Goal: Task Accomplishment & Management: Complete application form

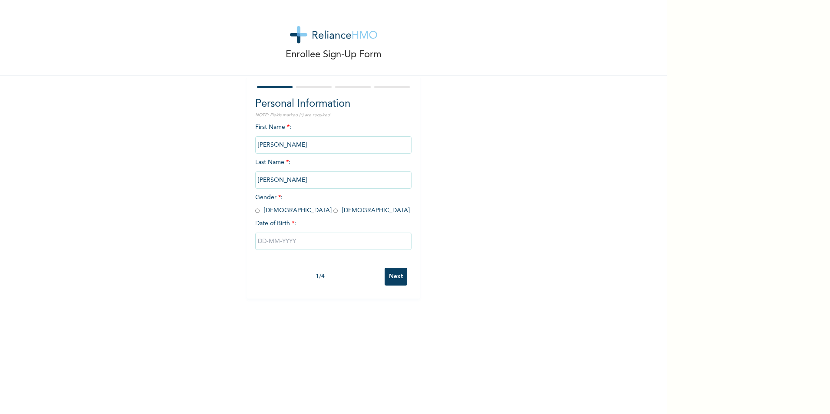
click at [255, 210] on input "radio" at bounding box center [257, 211] width 4 height 8
radio input "true"
click at [265, 241] on input "text" at bounding box center [333, 241] width 156 height 17
select select "8"
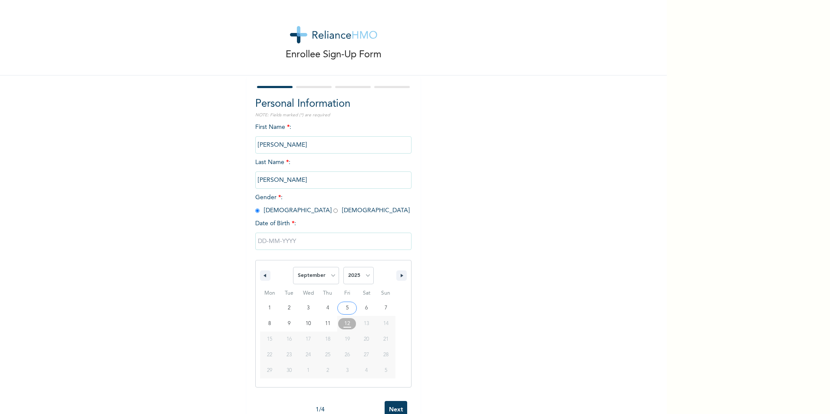
type input "[DATE]"
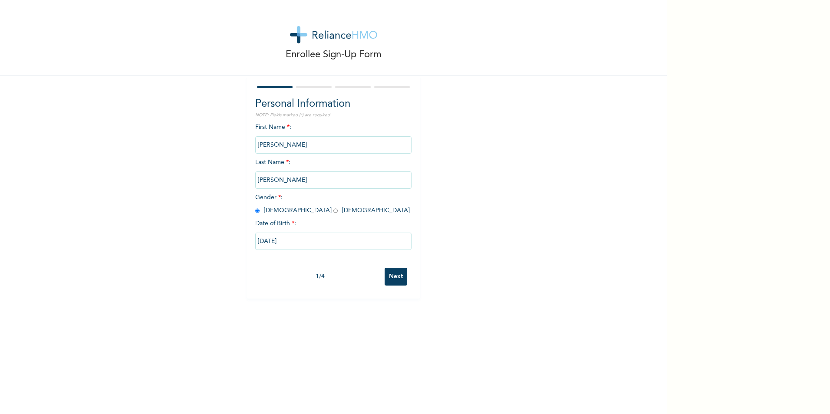
click at [301, 241] on input "[DATE]" at bounding box center [333, 241] width 156 height 17
select select "8"
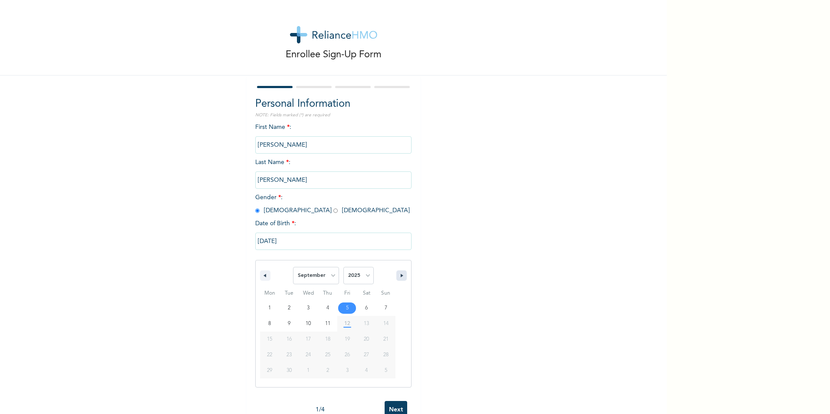
click at [401, 276] on icon "button" at bounding box center [403, 275] width 4 height 3
click at [364, 276] on select "2025 2024 2023 2022 2021 2020 2019 2018 2017 2016 2015 2014 2013 2012 2011 2010…" at bounding box center [358, 275] width 30 height 17
select select "1971"
click at [343, 267] on select "2025 2024 2023 2022 2021 2020 2019 2018 2017 2016 2015 2014 2013 2012 2011 2010…" at bounding box center [358, 275] width 30 height 17
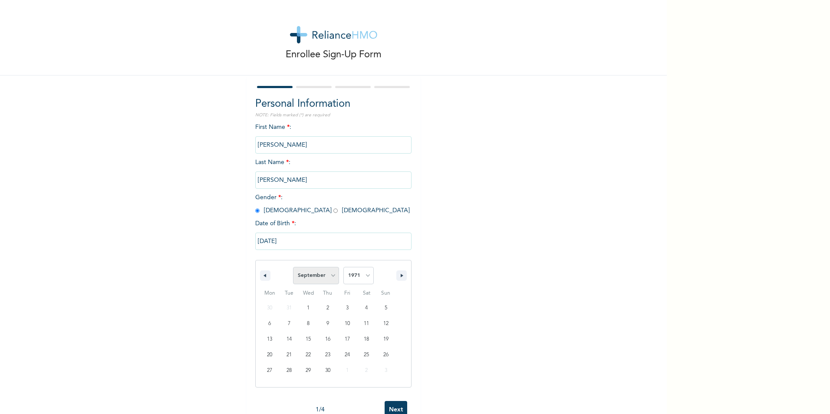
click at [331, 277] on select "January February March April May June July August September October November De…" at bounding box center [316, 275] width 46 height 17
click at [293, 267] on select "January February March April May June July August September October November De…" at bounding box center [316, 275] width 46 height 17
click at [306, 397] on div "Enrollee Sign-Up Form Personal Information NOTE: Fields marked (*) are required…" at bounding box center [333, 207] width 667 height 414
click at [292, 240] on input "[DATE]" at bounding box center [333, 241] width 156 height 17
select select "8"
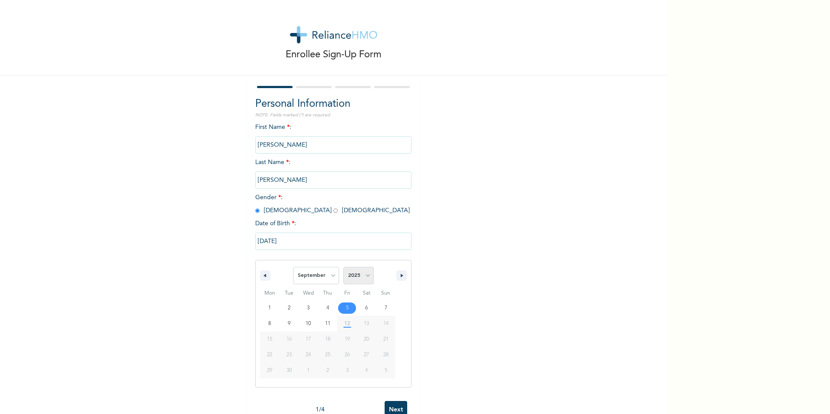
click at [365, 277] on select "2025 2024 2023 2022 2021 2020 2019 2018 2017 2016 2015 2014 2013 2012 2011 2010…" at bounding box center [358, 275] width 30 height 17
select select "1971"
click at [343, 267] on select "2025 2024 2023 2022 2021 2020 2019 2018 2017 2016 2015 2014 2013 2012 2011 2010…" at bounding box center [358, 275] width 30 height 17
click at [330, 275] on select "January February March April May June July August September October November De…" at bounding box center [316, 275] width 46 height 17
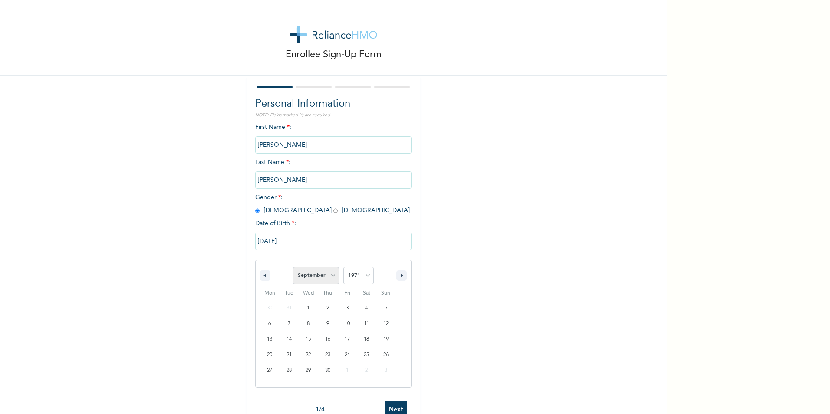
click at [330, 275] on select "January February March April May June July August September October November De…" at bounding box center [316, 275] width 46 height 17
select select "10"
click at [293, 267] on select "January February March April May June July August September October November De…" at bounding box center [316, 275] width 46 height 17
type input "[DATE]"
click at [395, 278] on input "Next" at bounding box center [396, 277] width 23 height 18
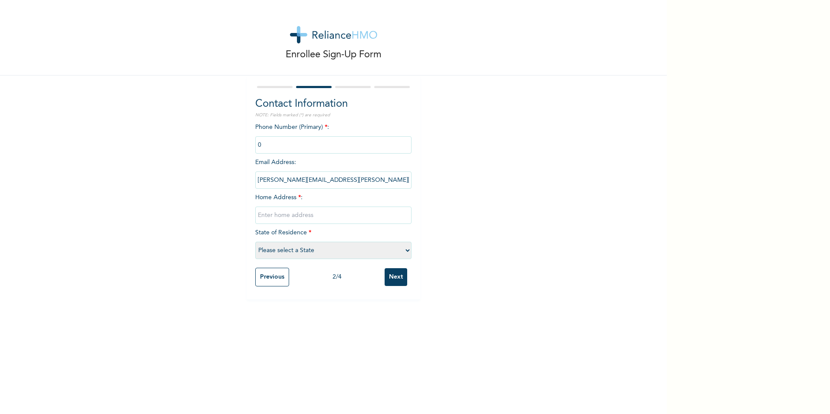
click at [265, 138] on input "phone" at bounding box center [333, 144] width 156 height 17
click at [260, 145] on input "phone" at bounding box center [333, 144] width 156 height 17
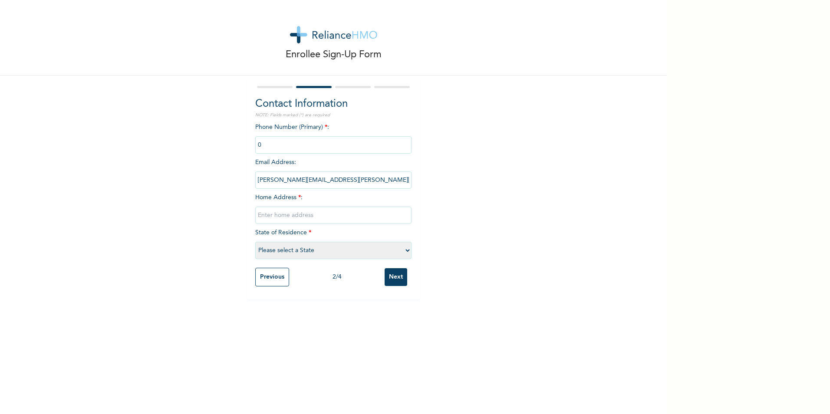
click at [260, 145] on input "phone" at bounding box center [333, 144] width 156 height 17
click at [258, 145] on input "phone" at bounding box center [333, 144] width 156 height 17
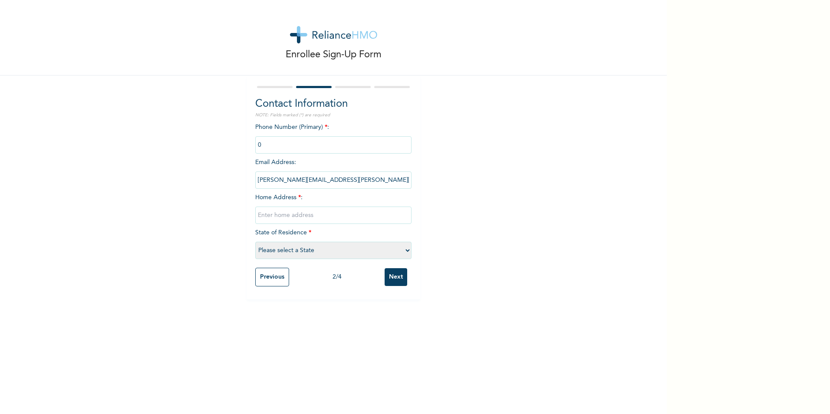
click at [302, 214] on input "text" at bounding box center [333, 215] width 156 height 17
type input "Bllock 30 [GEOGRAPHIC_DATA],[GEOGRAPHIC_DATA],[GEOGRAPHIC_DATA]"
select select "33"
click at [391, 275] on input "Next" at bounding box center [396, 277] width 23 height 18
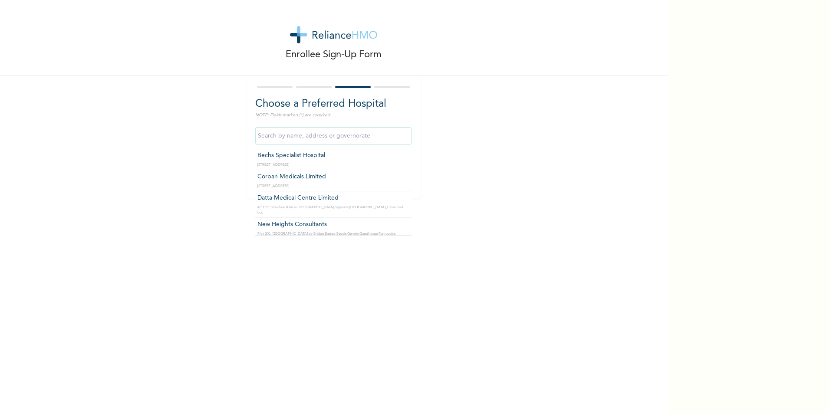
click at [379, 136] on input "text" at bounding box center [333, 135] width 156 height 17
type input "[GEOGRAPHIC_DATA]- [GEOGRAPHIC_DATA]"
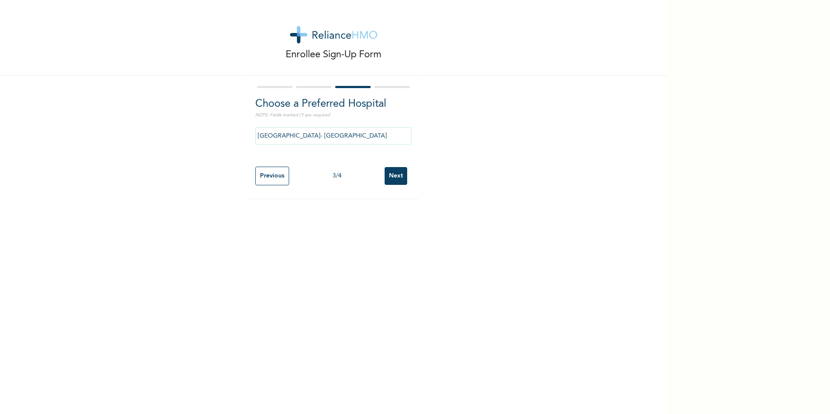
click at [389, 174] on input "Next" at bounding box center [396, 176] width 23 height 18
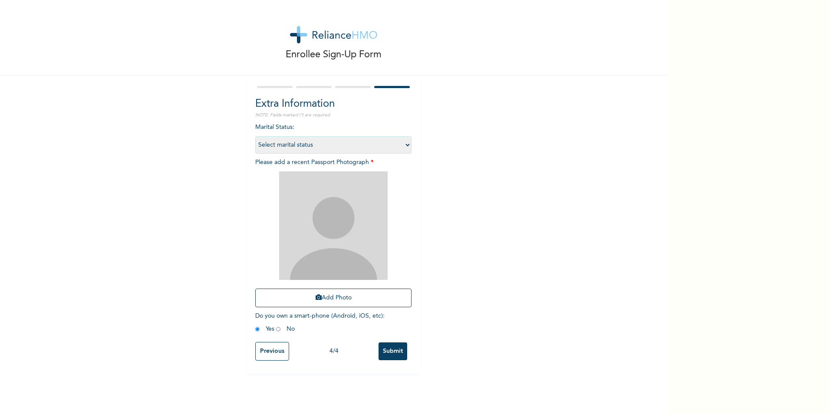
click at [406, 145] on select "Select marital status [DEMOGRAPHIC_DATA] Married [DEMOGRAPHIC_DATA] Widow/[DEMO…" at bounding box center [333, 144] width 156 height 17
select select "2"
click at [255, 136] on select "Select marital status [DEMOGRAPHIC_DATA] Married [DEMOGRAPHIC_DATA] Widow/[DEMO…" at bounding box center [333, 144] width 156 height 17
drag, startPoint x: 365, startPoint y: 90, endPoint x: 360, endPoint y: 115, distance: 24.9
click at [360, 115] on form "Extra Information NOTE: Fields marked (*) are required Marital Status : Select …" at bounding box center [333, 224] width 156 height 281
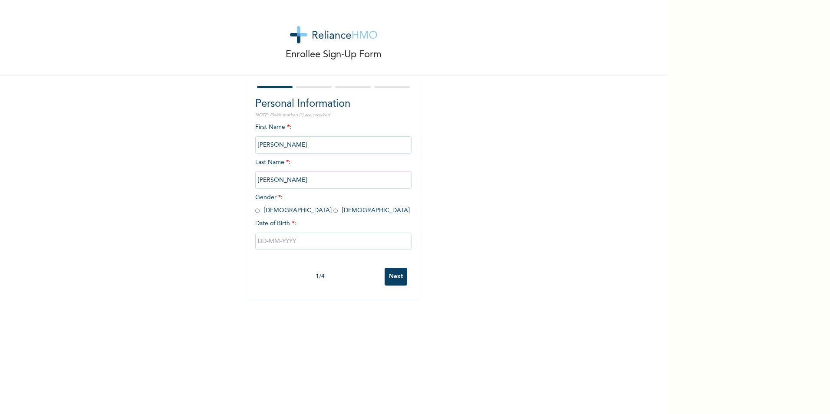
click at [278, 243] on input "text" at bounding box center [333, 241] width 156 height 17
select select "8"
click at [255, 211] on input "radio" at bounding box center [257, 211] width 4 height 8
radio input "true"
click at [390, 274] on input "Next" at bounding box center [396, 277] width 23 height 18
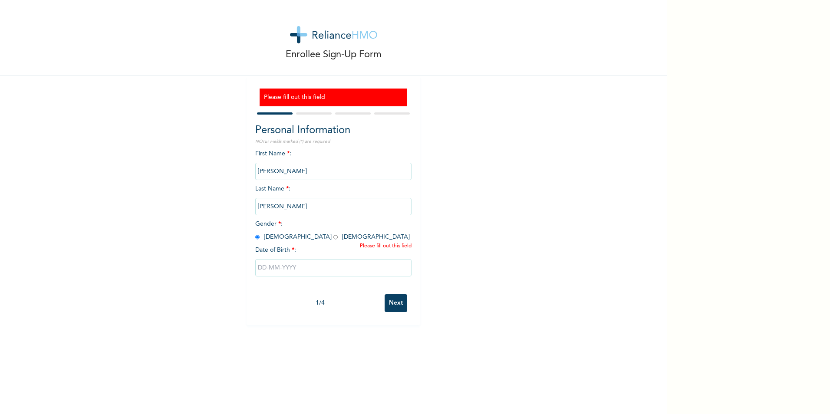
drag, startPoint x: 390, startPoint y: 274, endPoint x: 318, endPoint y: 240, distance: 79.0
click at [318, 240] on div "First Name * : EDWARD Last Name * : HART Gender * : Male Female Date of Birth *…" at bounding box center [333, 219] width 156 height 141
click at [337, 267] on input "text" at bounding box center [333, 267] width 156 height 17
select select "8"
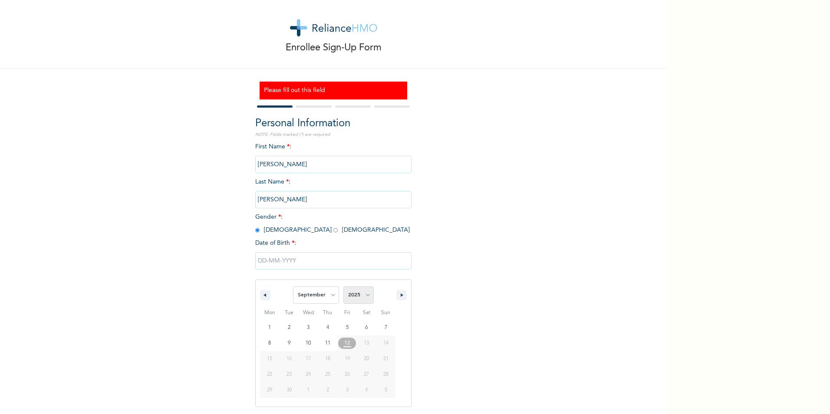
click at [364, 296] on select "2025 2024 2023 2022 2021 2020 2019 2018 2017 2016 2015 2014 2013 2012 2011 2010…" at bounding box center [358, 294] width 30 height 17
select select "1971"
click at [343, 287] on select "2025 2024 2023 2022 2021 2020 2019 2018 2017 2016 2015 2014 2013 2012 2011 2010…" at bounding box center [358, 294] width 30 height 17
click at [331, 296] on select "January February March April May June July August September October November De…" at bounding box center [316, 294] width 46 height 17
select select "10"
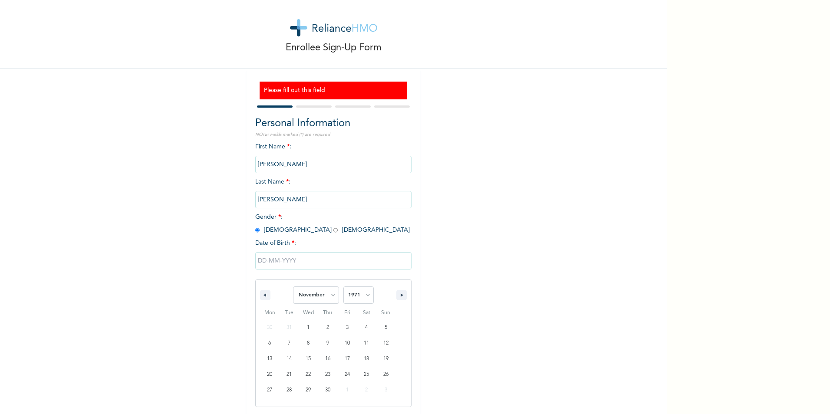
click at [293, 287] on select "January February March April May June July August September October November De…" at bounding box center [316, 294] width 46 height 17
type input "[DATE]"
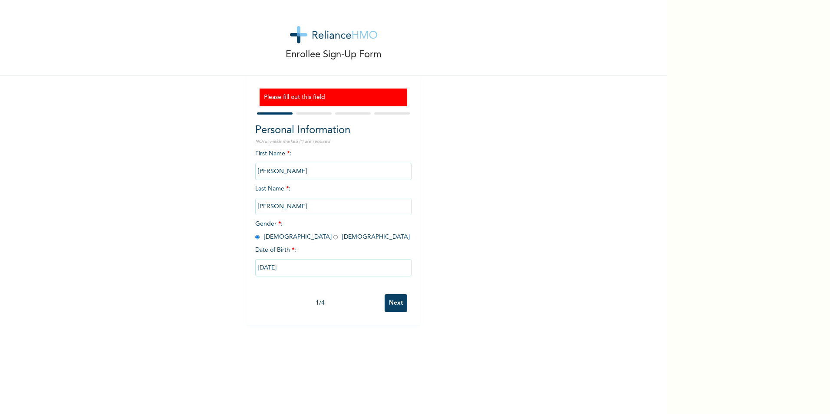
scroll to position [0, 0]
click at [395, 302] on input "Next" at bounding box center [396, 303] width 23 height 18
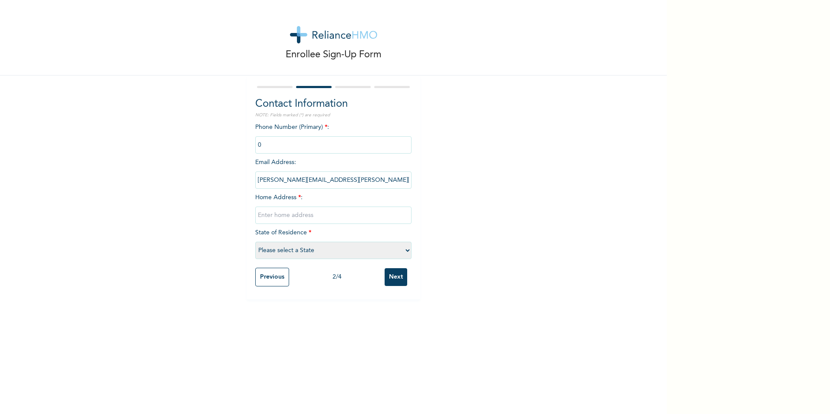
click at [271, 152] on input "phone" at bounding box center [333, 144] width 156 height 17
click at [272, 145] on input "phone" at bounding box center [333, 144] width 156 height 17
click at [284, 214] on input "text" at bounding box center [333, 215] width 156 height 17
type input "Bllock 30 [GEOGRAPHIC_DATA],[GEOGRAPHIC_DATA],[GEOGRAPHIC_DATA]"
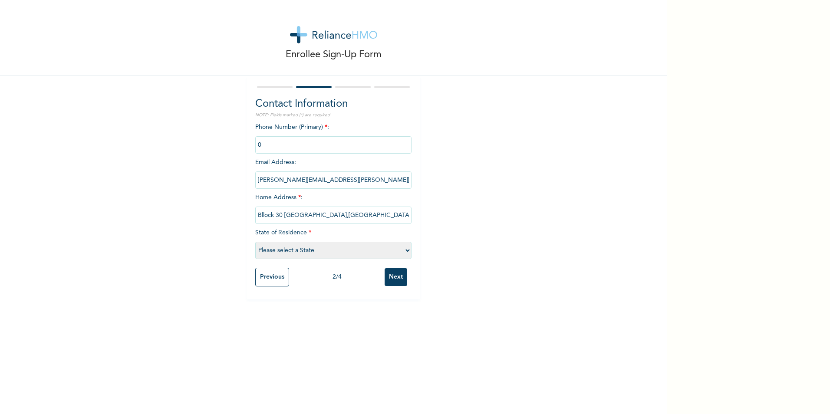
select select "33"
click at [391, 275] on input "Next" at bounding box center [396, 277] width 23 height 18
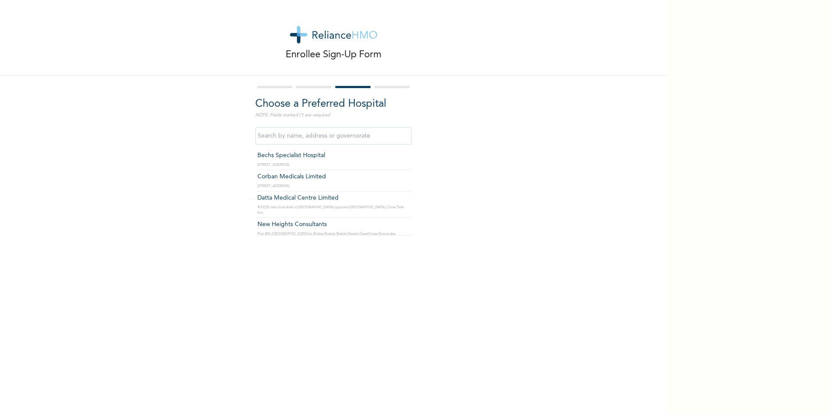
click at [337, 140] on input "text" at bounding box center [333, 135] width 156 height 17
type input "[GEOGRAPHIC_DATA]- [GEOGRAPHIC_DATA]"
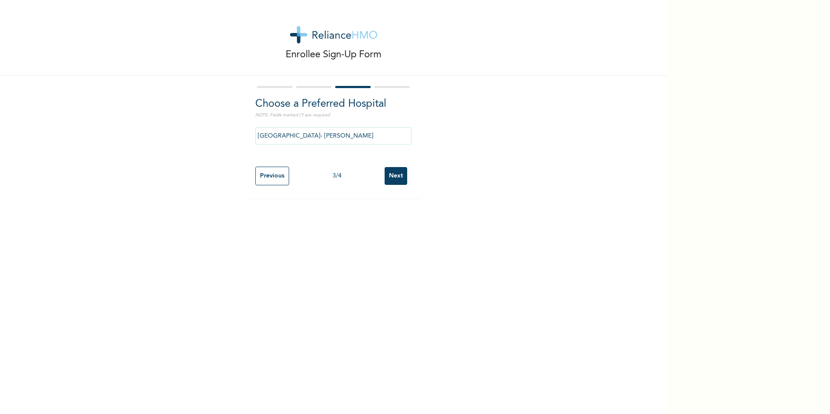
click at [390, 174] on input "Next" at bounding box center [396, 176] width 23 height 18
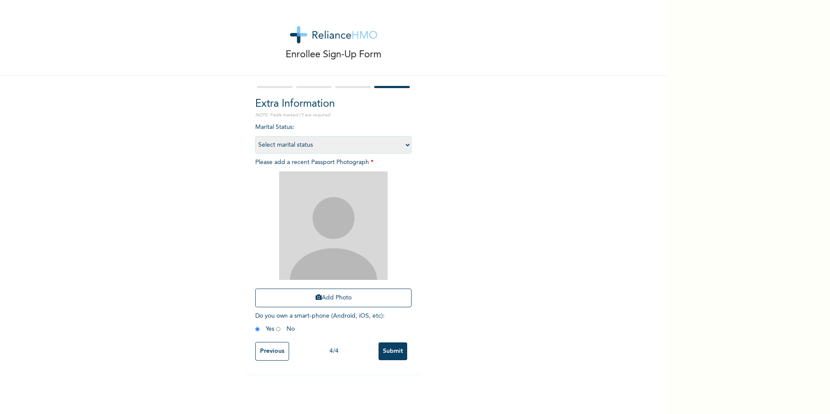
click at [389, 351] on input "Submit" at bounding box center [392, 351] width 29 height 18
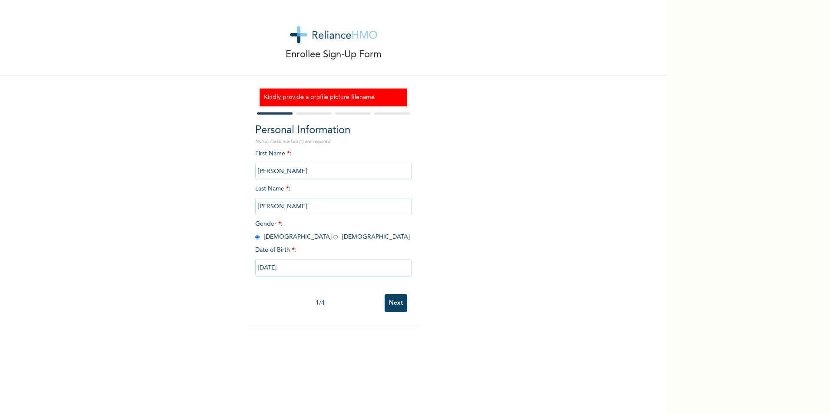
click at [394, 304] on input "Next" at bounding box center [396, 303] width 23 height 18
select select "33"
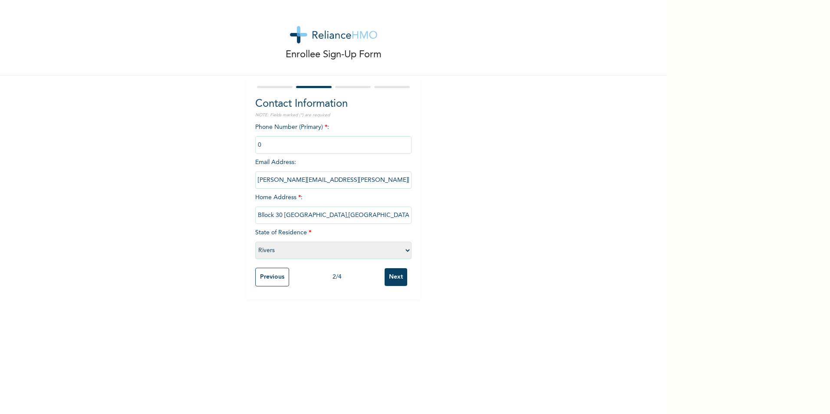
click at [394, 304] on div "Enrollee Sign-Up Form Contact Information NOTE: Fields marked (*) are required …" at bounding box center [333, 207] width 667 height 414
click at [392, 277] on input "Next" at bounding box center [396, 277] width 23 height 18
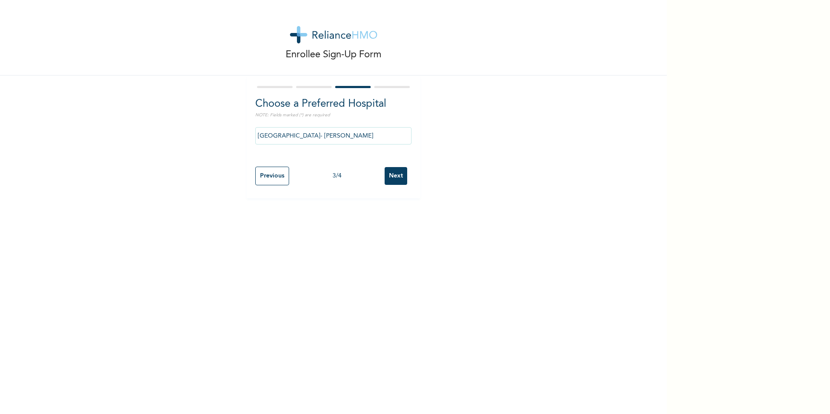
click at [390, 172] on input "Next" at bounding box center [396, 176] width 23 height 18
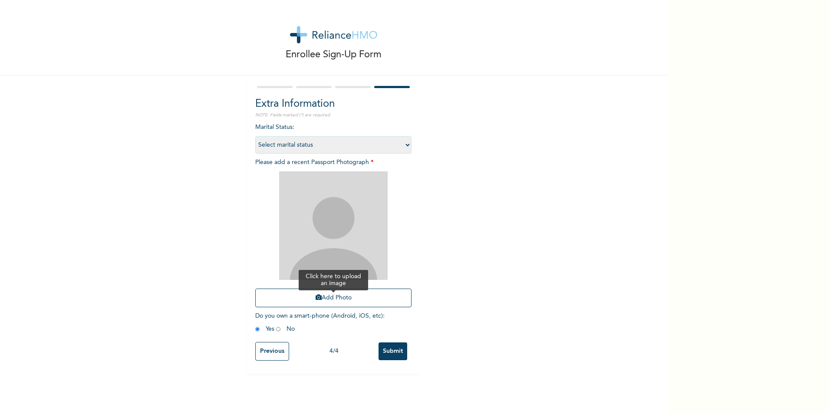
click at [336, 298] on button "Add Photo" at bounding box center [333, 298] width 156 height 19
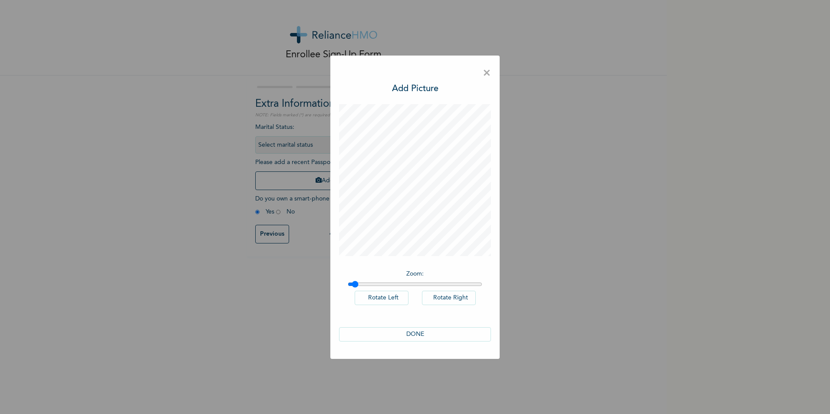
type input "1"
drag, startPoint x: 350, startPoint y: 283, endPoint x: 322, endPoint y: 269, distance: 31.3
click at [348, 281] on input "range" at bounding box center [415, 284] width 135 height 7
click at [421, 336] on button "DONE" at bounding box center [415, 334] width 152 height 14
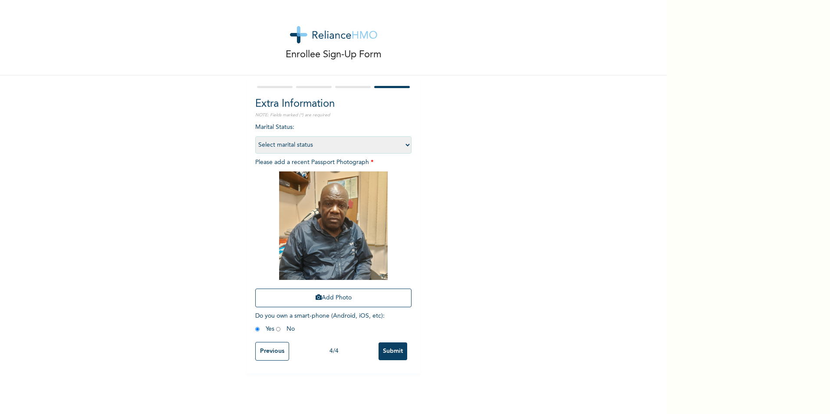
click at [388, 351] on input "Submit" at bounding box center [392, 351] width 29 height 18
